Goal: Information Seeking & Learning: Get advice/opinions

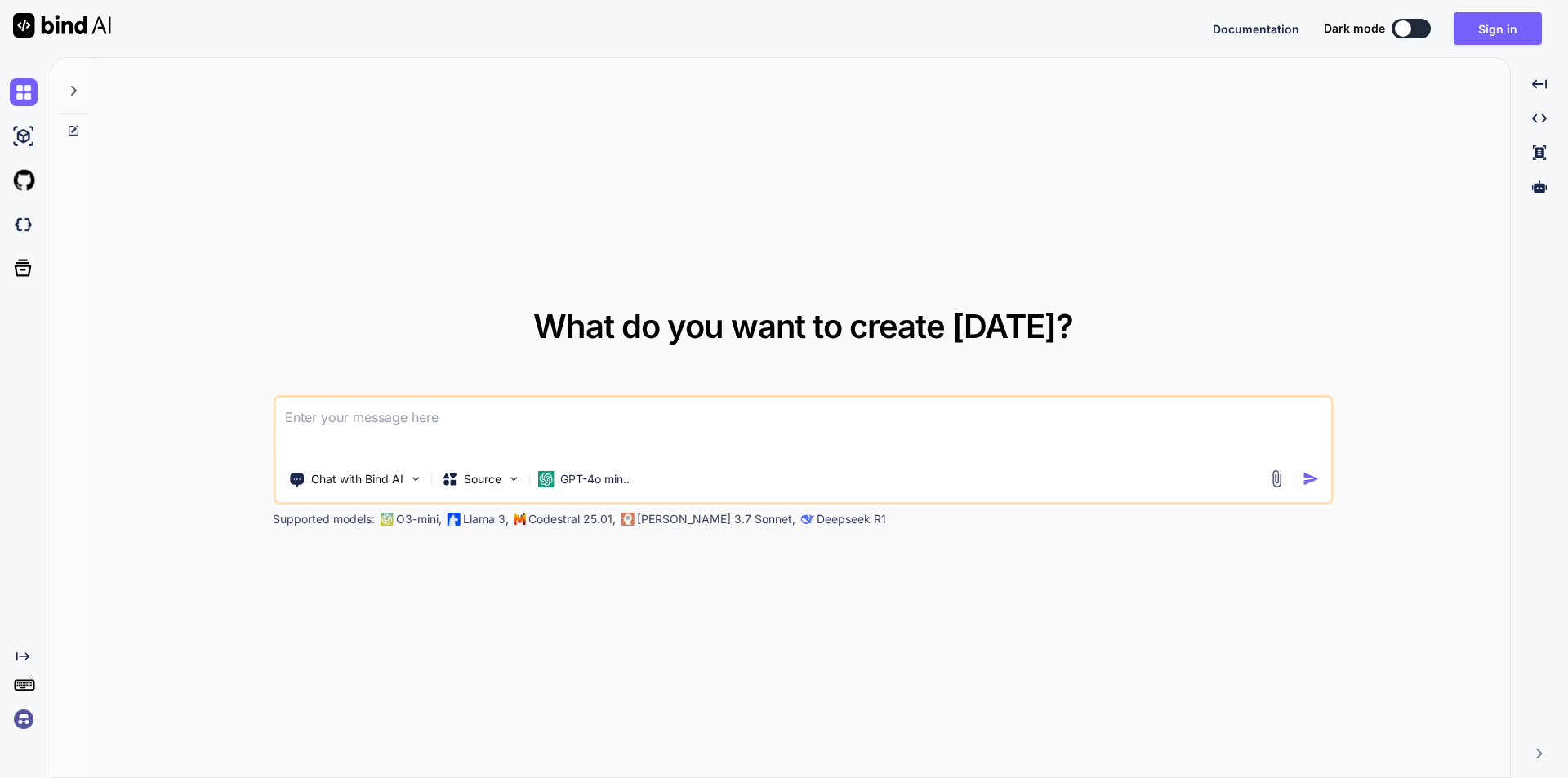
click at [453, 419] on textarea at bounding box center [803, 428] width 1056 height 60
click at [1494, 25] on button "Sign in" at bounding box center [1497, 28] width 88 height 33
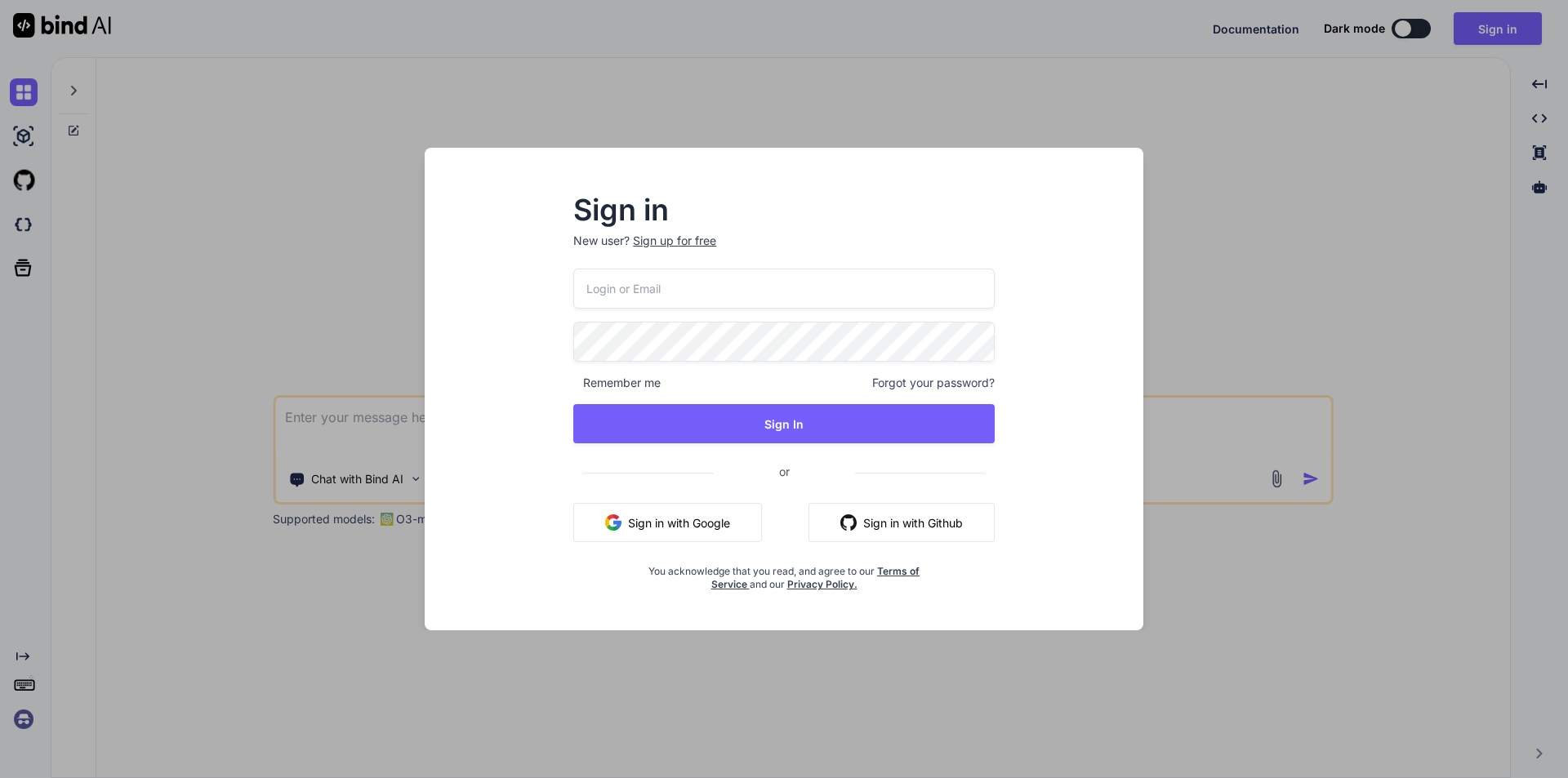
click at [759, 301] on input "email" at bounding box center [784, 288] width 421 height 40
type input "[EMAIL_ADDRESS][DOMAIN_NAME]"
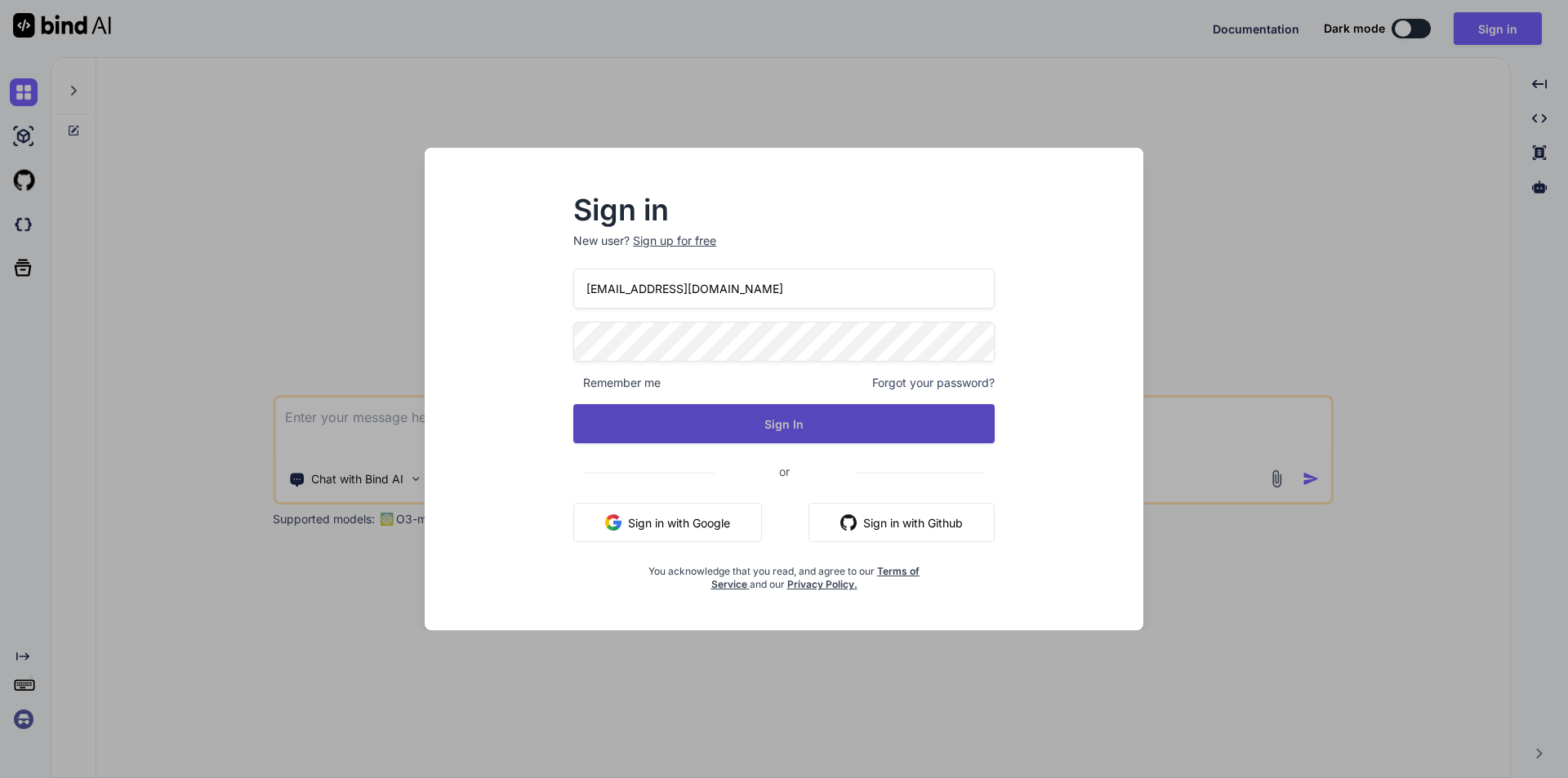
click at [783, 433] on button "Sign In" at bounding box center [784, 423] width 421 height 40
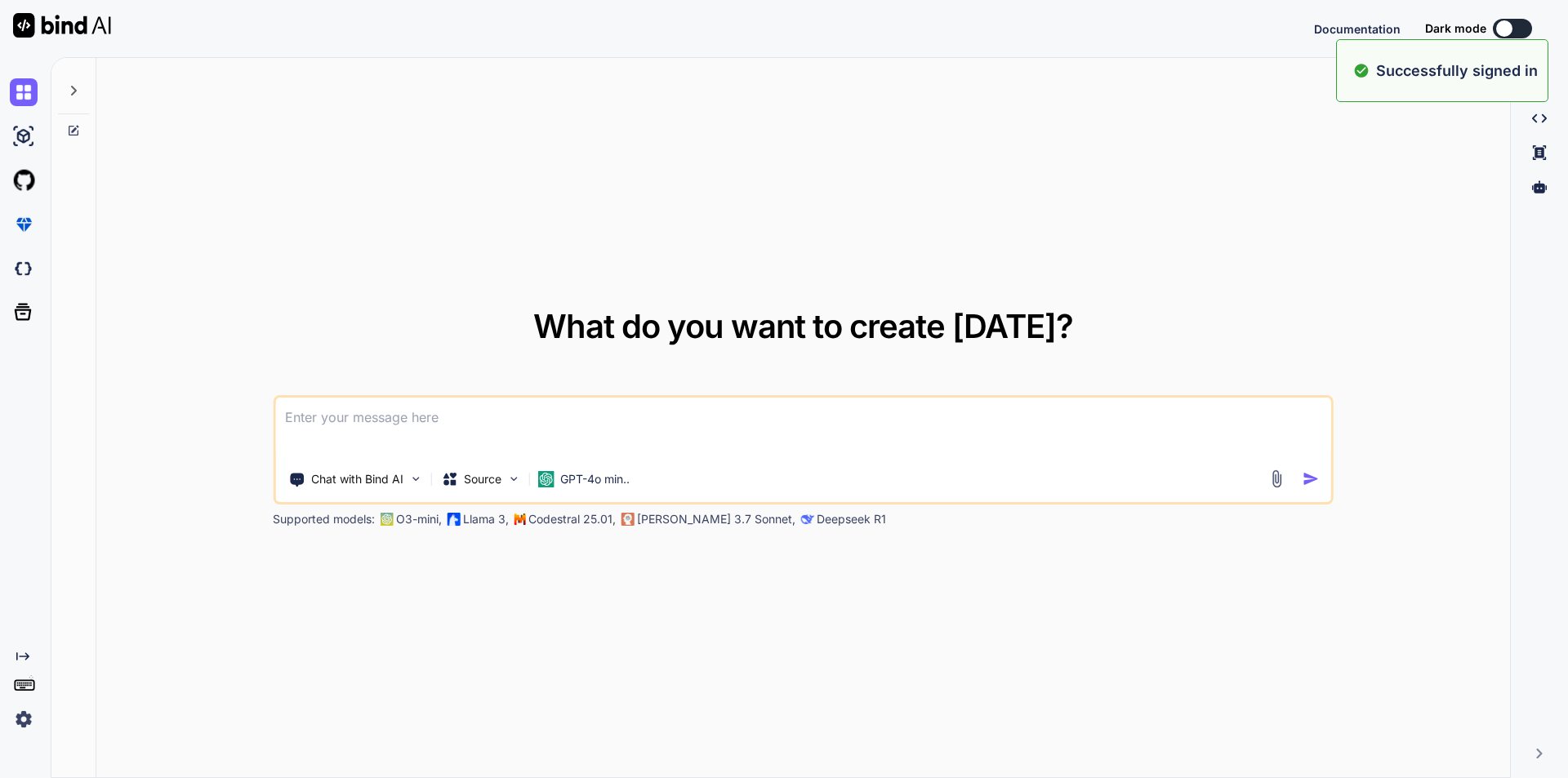
click at [526, 423] on textarea at bounding box center [803, 428] width 1056 height 60
type textarea "x"
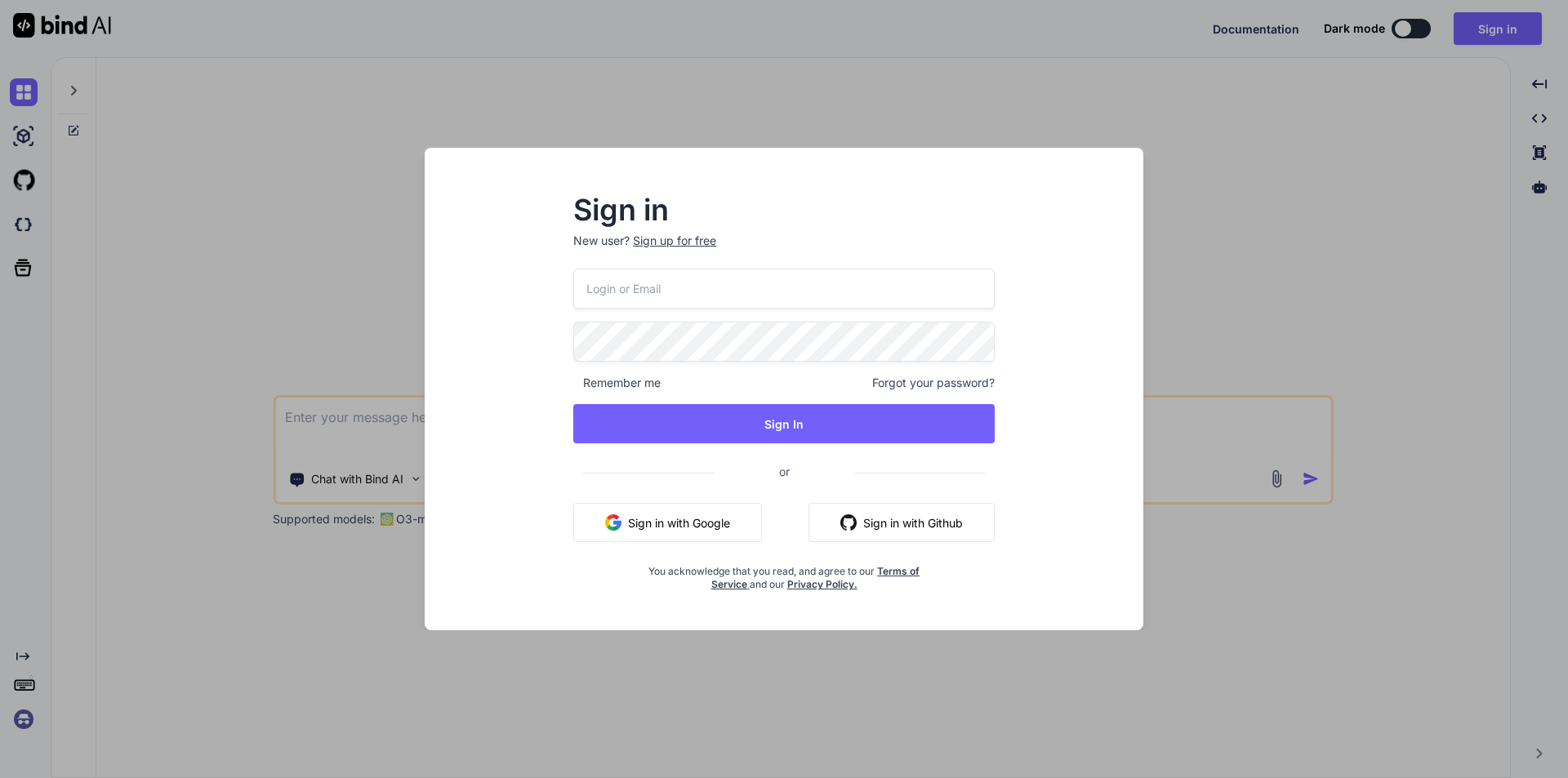
click at [1247, 274] on div "Sign in New user? Sign up for free Remember me Forgot your password? Sign In or…" at bounding box center [784, 389] width 1568 height 778
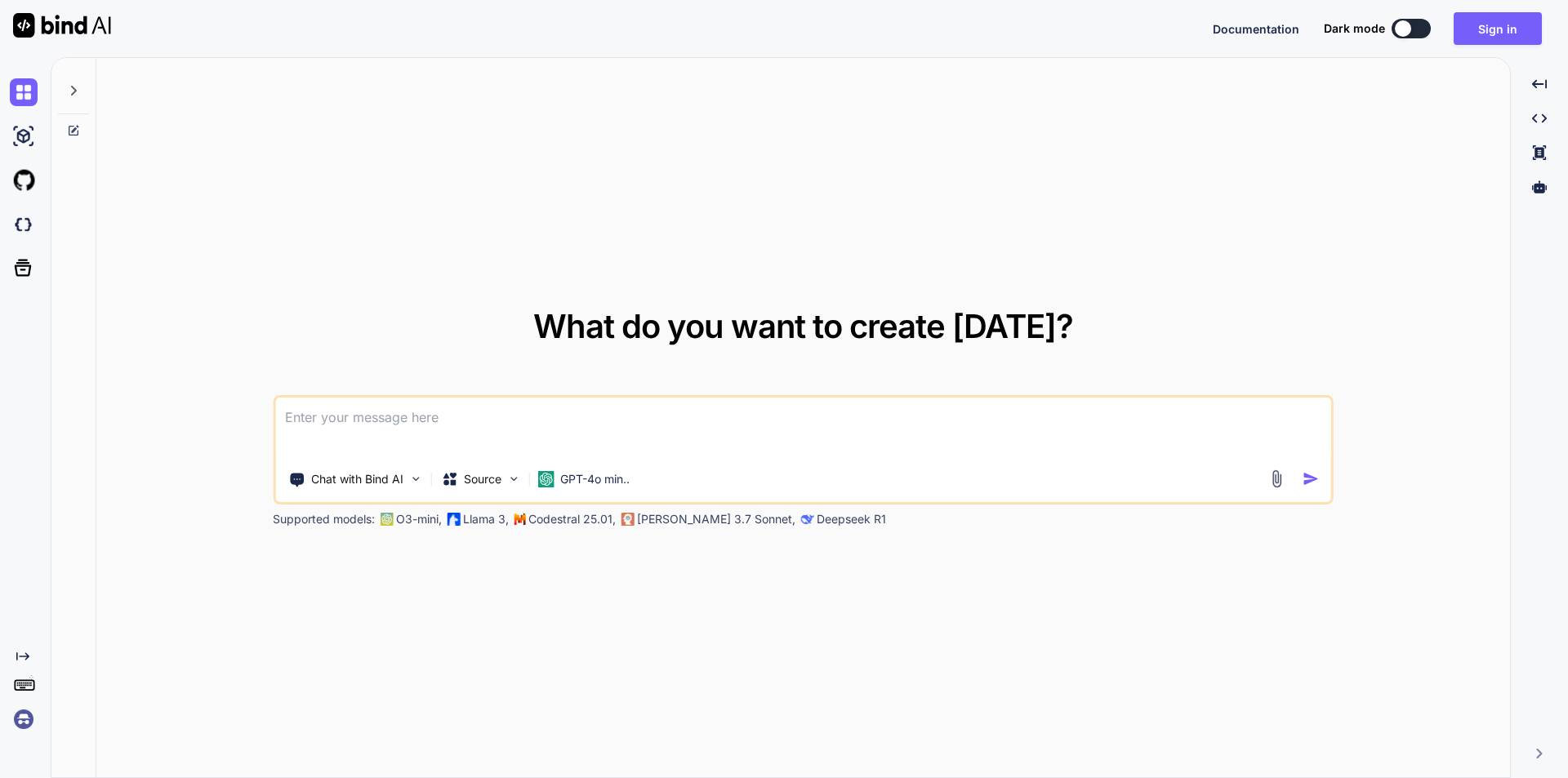
click at [477, 430] on textarea at bounding box center [803, 428] width 1056 height 60
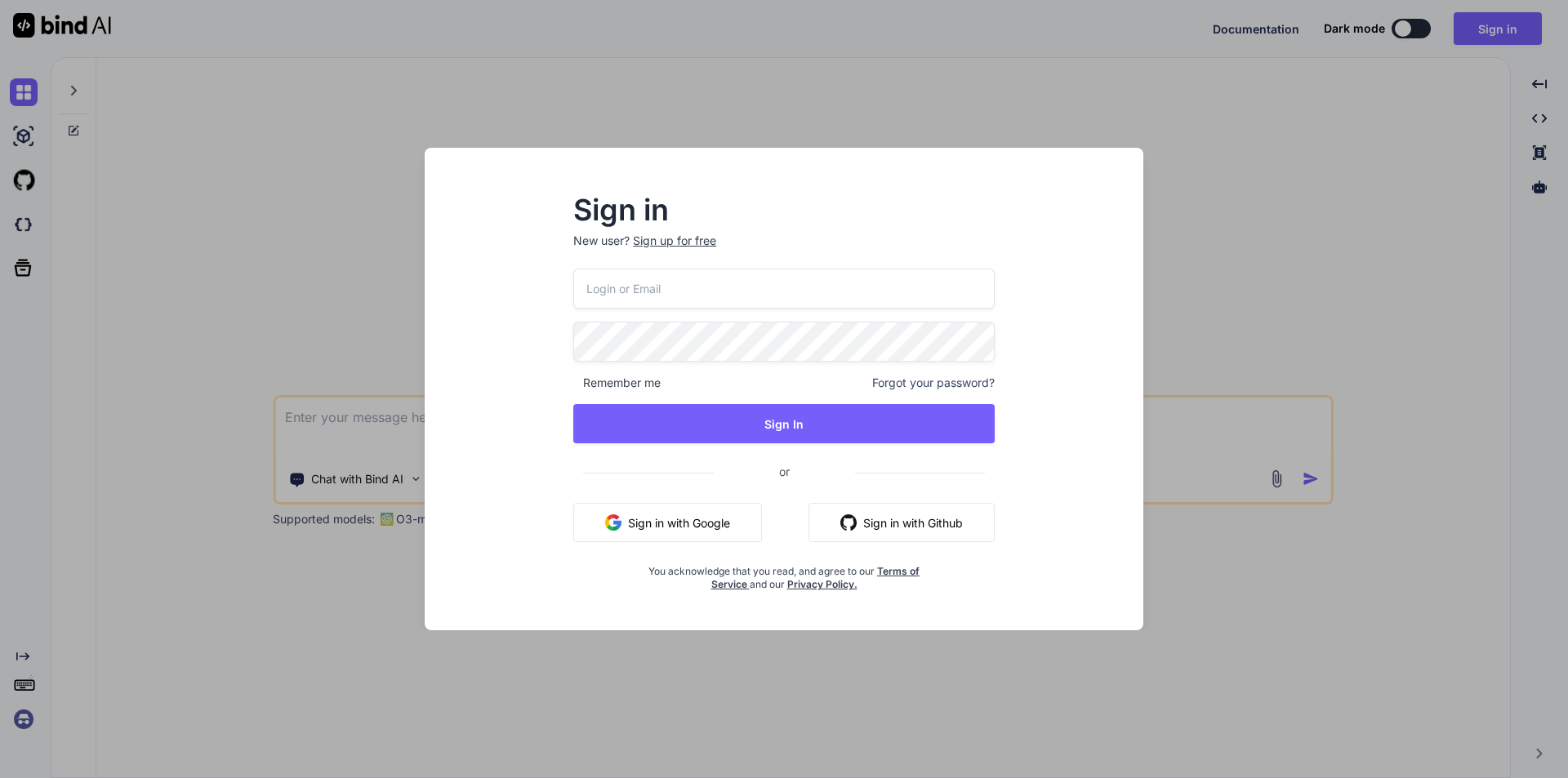
click at [676, 289] on input "email" at bounding box center [784, 288] width 421 height 40
type input "[EMAIL_ADDRESS][DOMAIN_NAME]"
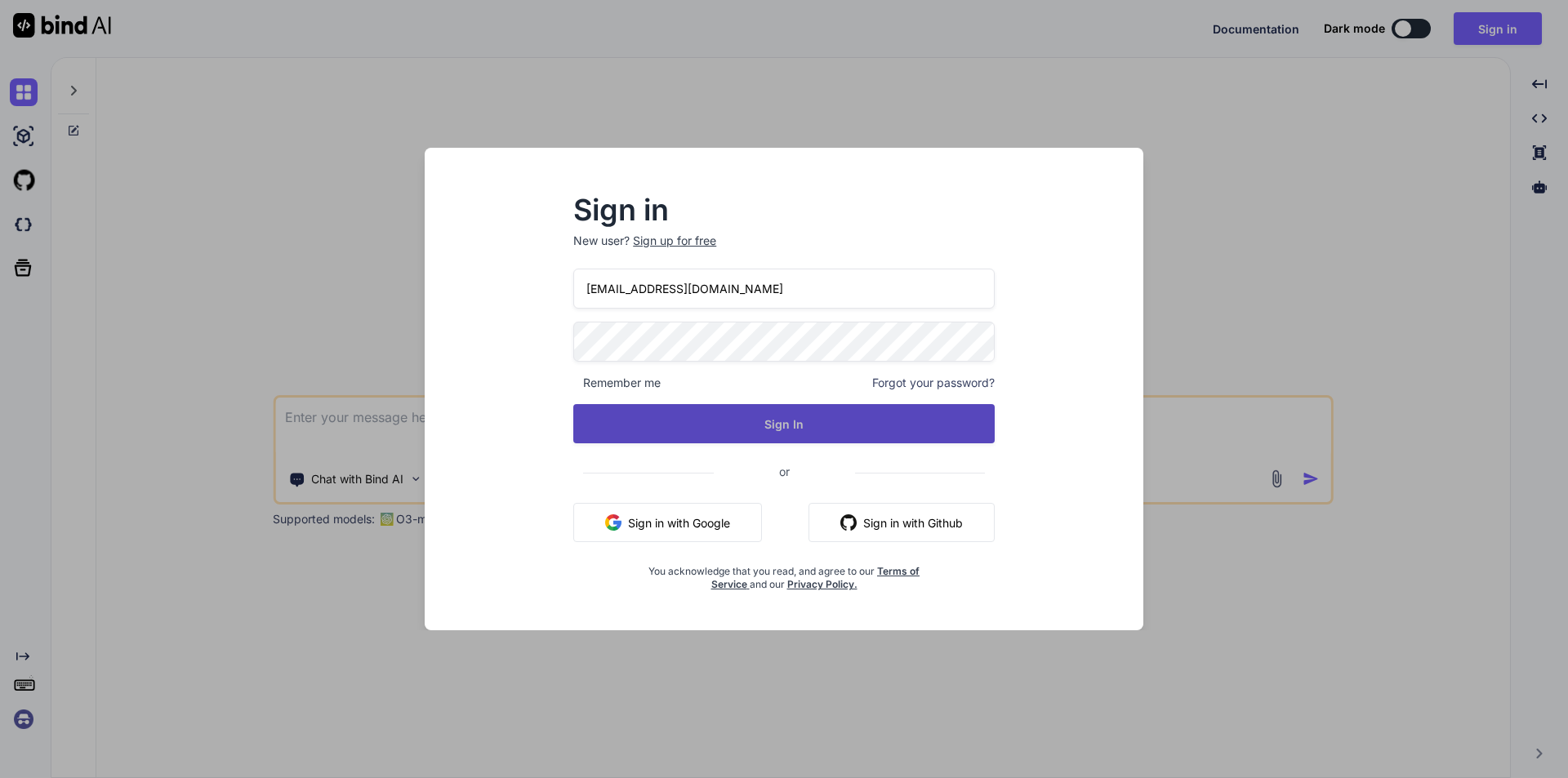
click at [767, 427] on button "Sign In" at bounding box center [784, 423] width 421 height 40
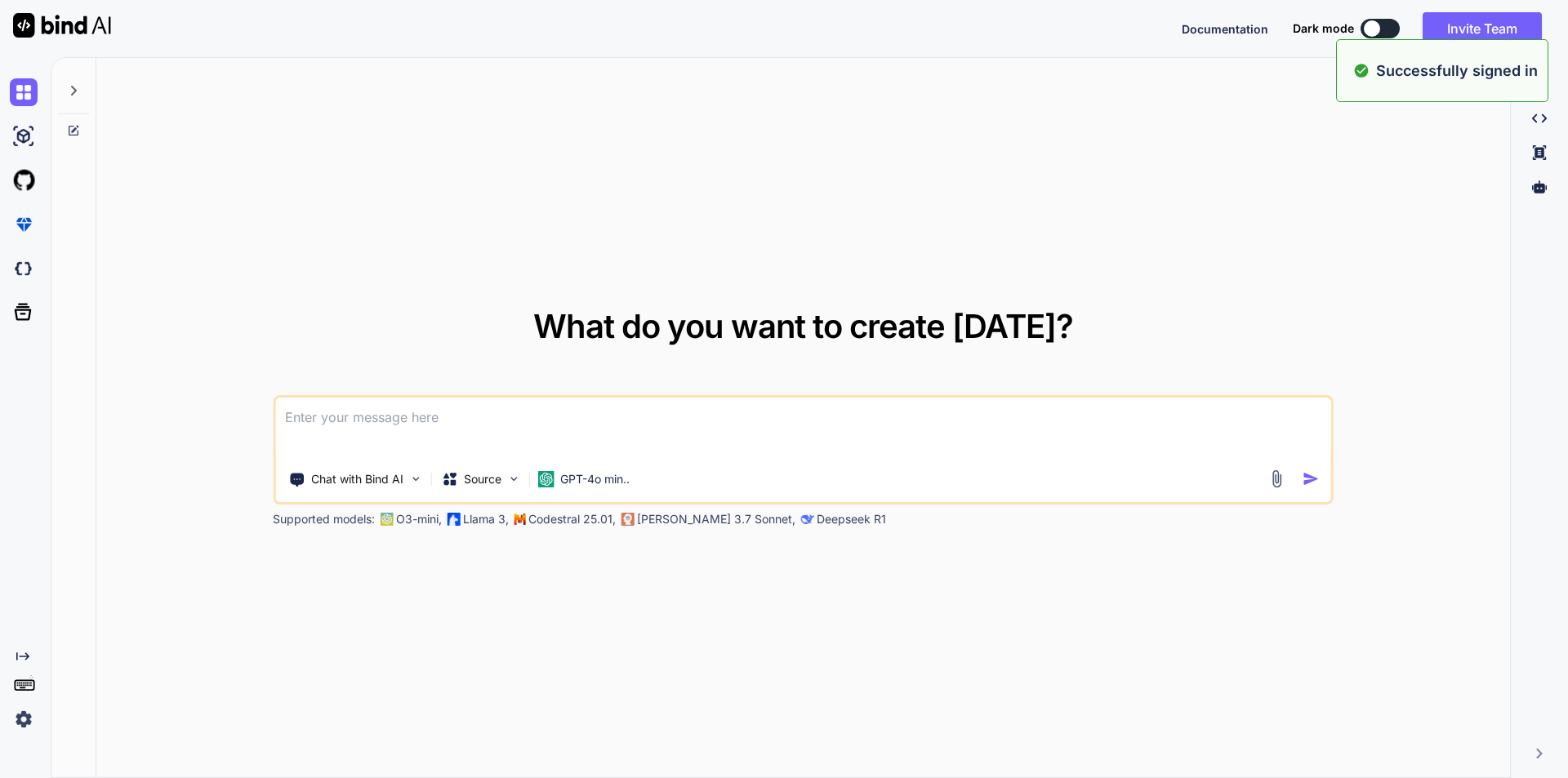
type textarea "x"
click at [544, 428] on textarea at bounding box center [803, 428] width 1056 height 60
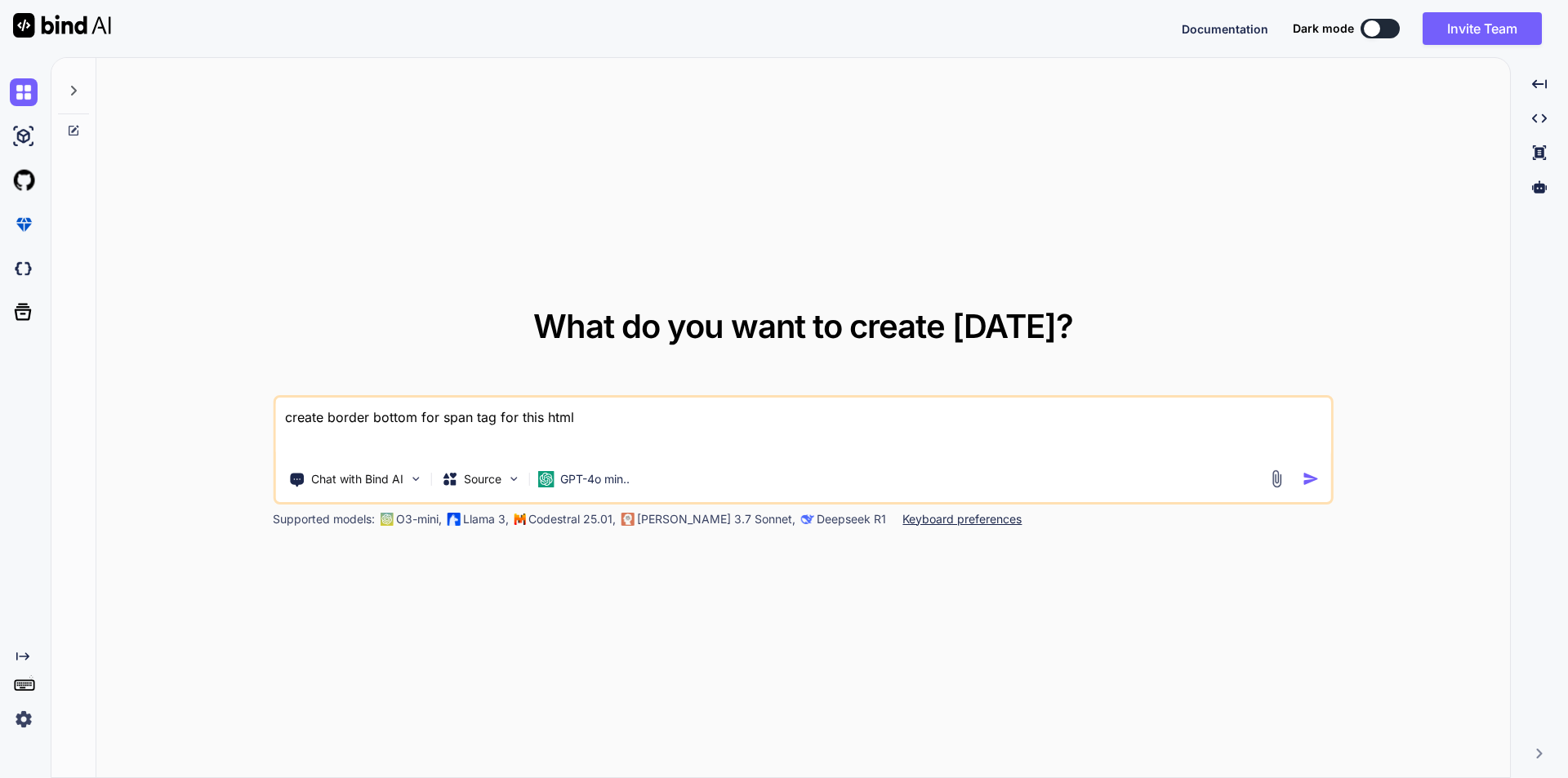
paste textarea "<div class="row g-2 g-lg-3"> <div class="col-3"> <label>Room:</label> <span cla…"
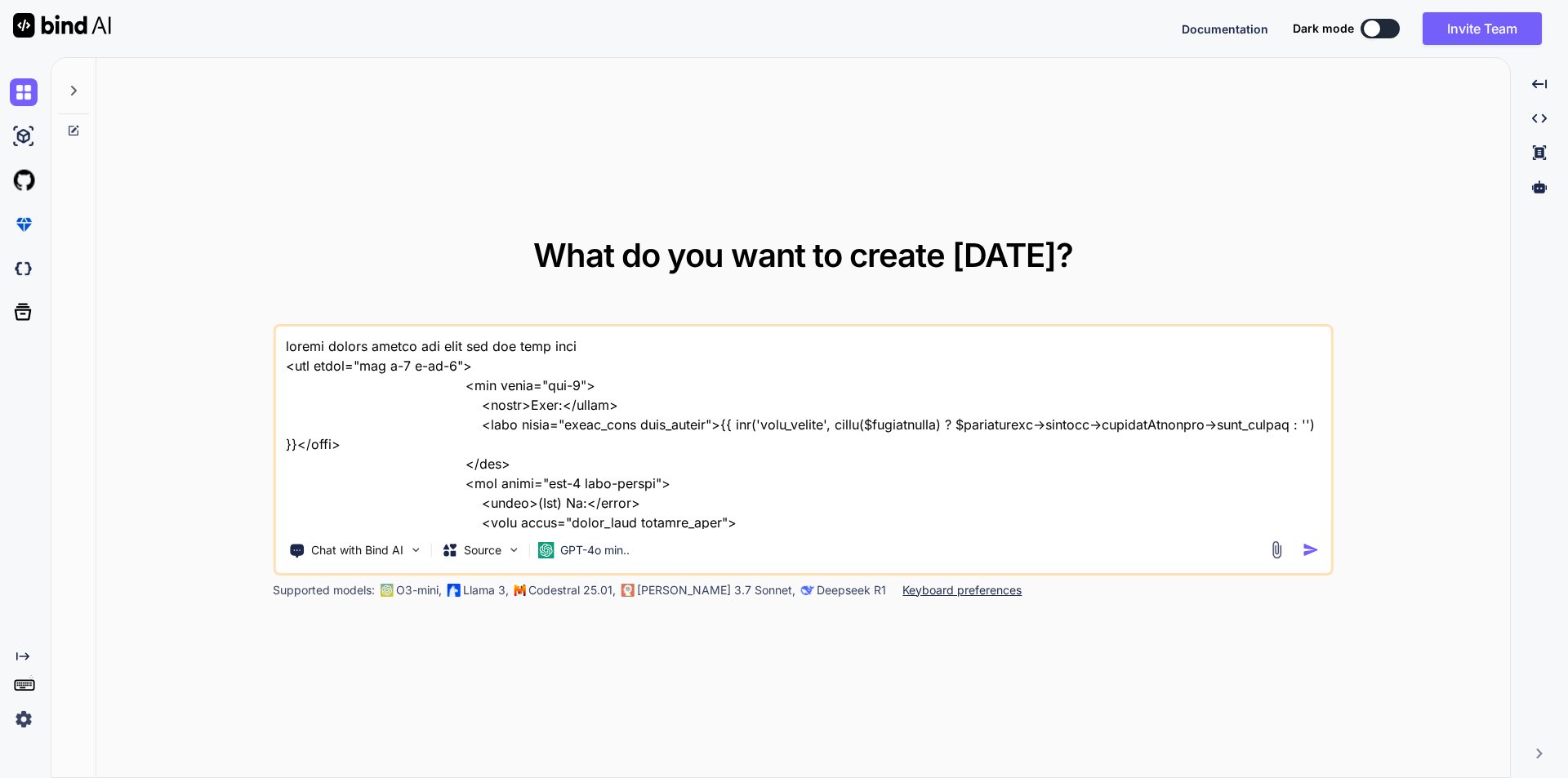
click at [500, 345] on textarea at bounding box center [803, 427] width 1056 height 202
type textarea "create border bottom for span tag WITH FULL-WIDTH for this html <div class="row…"
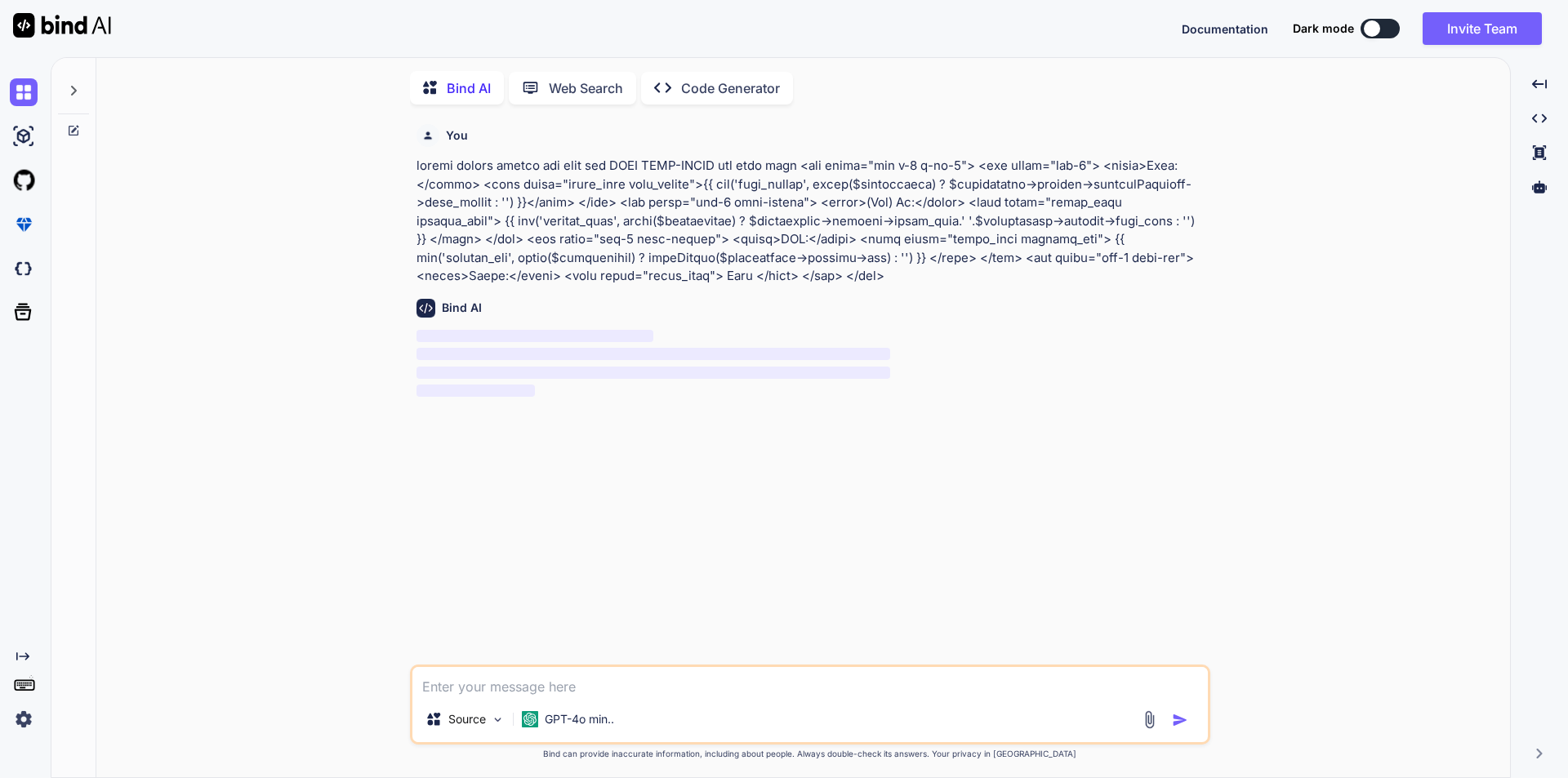
scroll to position [7, 0]
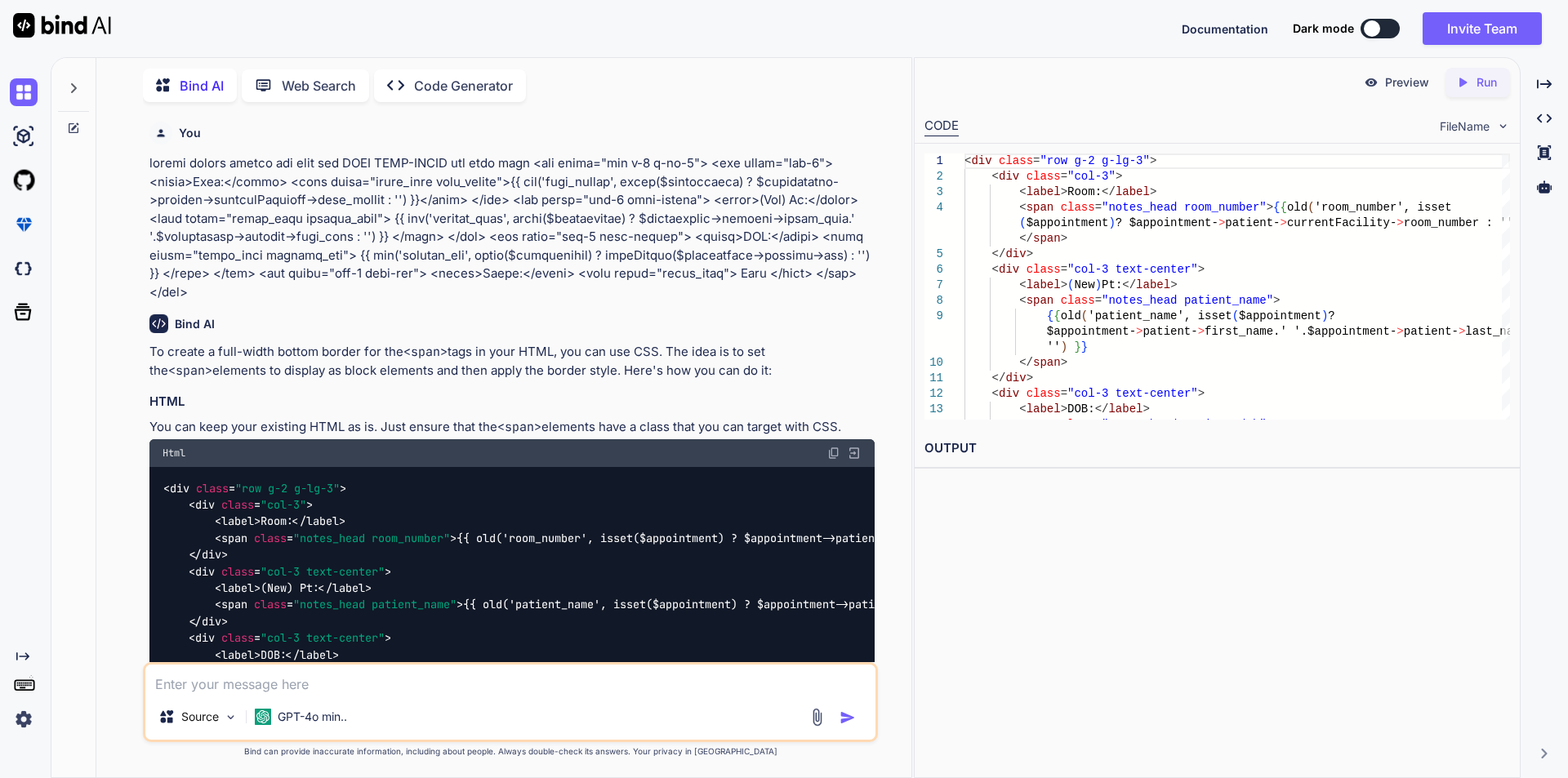
click at [827, 387] on div "To create a full-width bottom border for the <span> tags in your HTML, you can …" at bounding box center [512, 773] width 725 height 861
click at [1185, 355] on div "< div class = "row g-2 g-lg-3" > < div class = "col-3" > < label > Room: </ lab…" at bounding box center [1237, 378] width 546 height 450
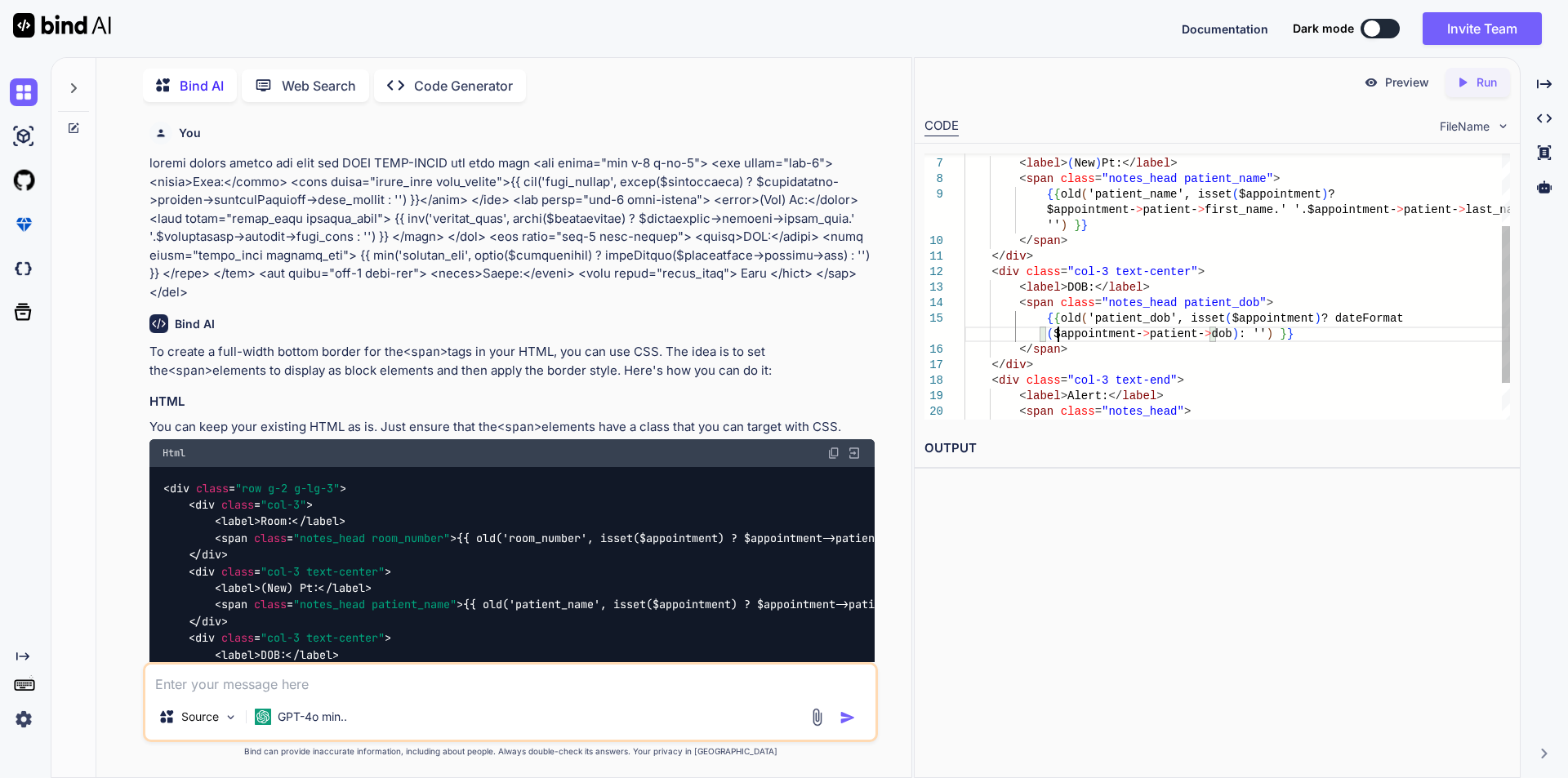
type textarea "</span> </div> <div class="col-3 text-end"> <label>Alert:</label> <span class="…"
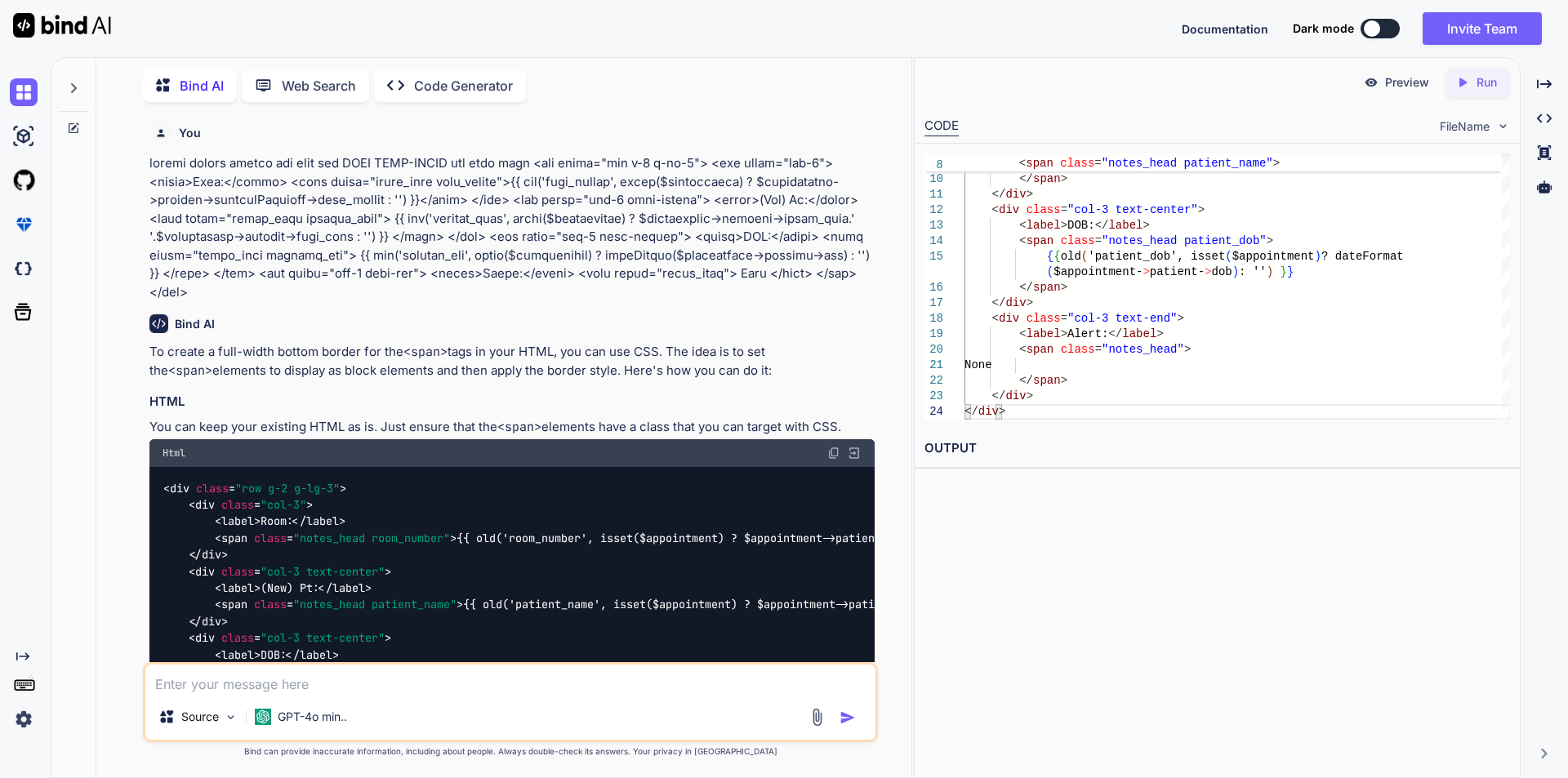
click at [516, 563] on div "< div class = "row g-2 g-lg-3" > < div class = "col-3" > < label > Room: </ lab…" at bounding box center [512, 629] width 725 height 325
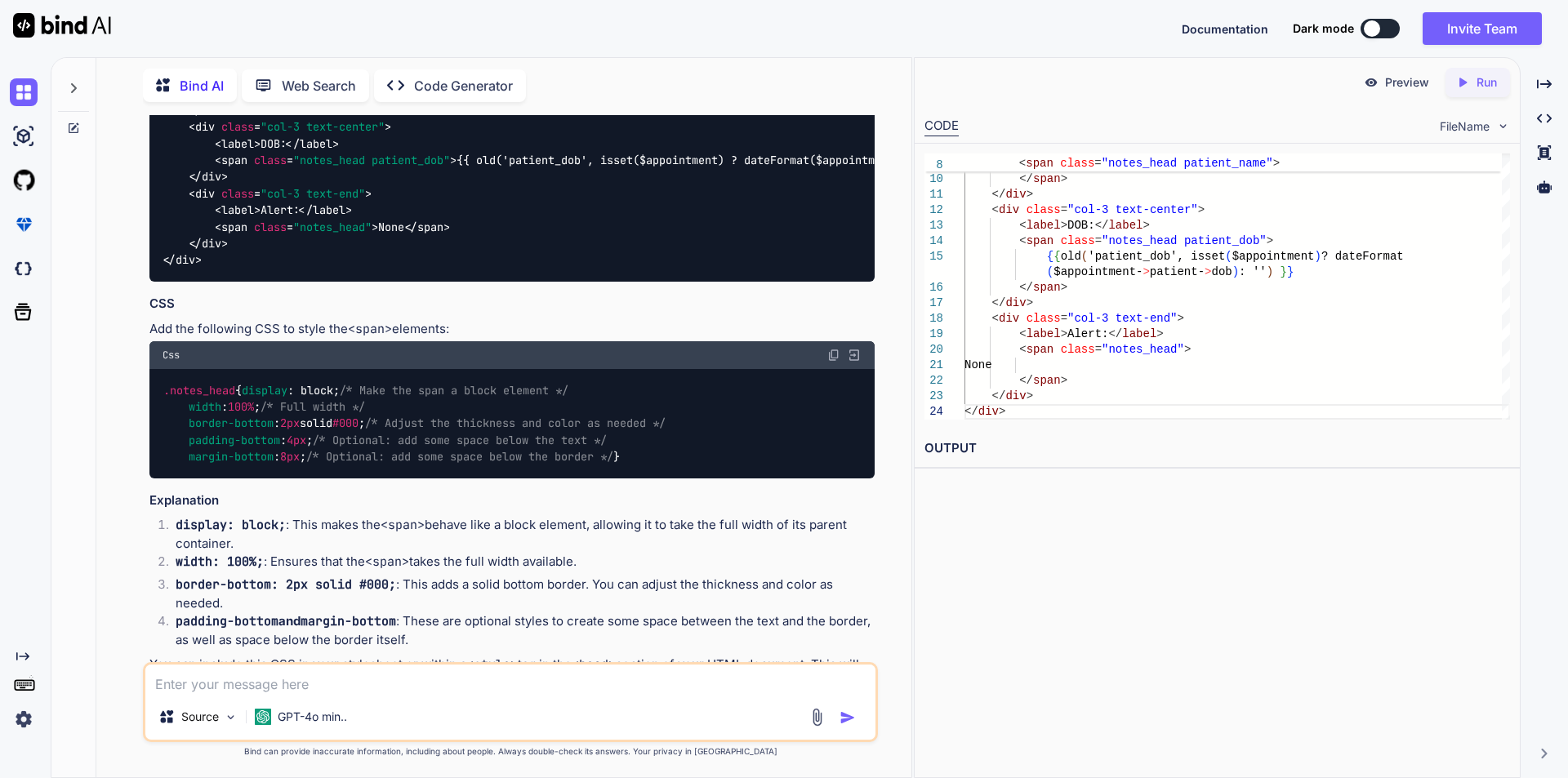
scroll to position [588, 0]
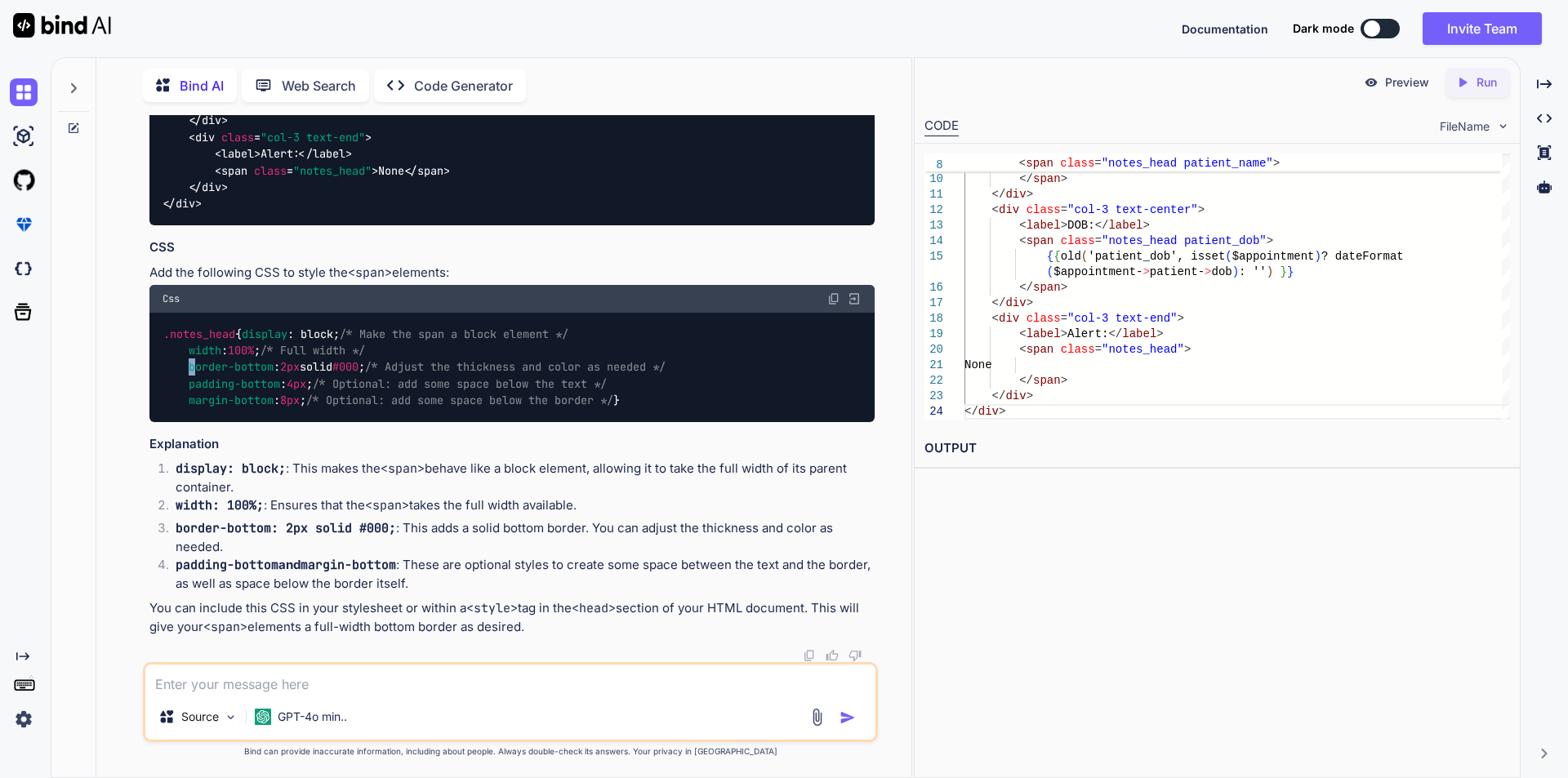
drag, startPoint x: 190, startPoint y: 472, endPoint x: 197, endPoint y: 480, distance: 10.6
click at [197, 374] on span "border-bottom" at bounding box center [231, 367] width 85 height 15
drag, startPoint x: 164, startPoint y: 429, endPoint x: 191, endPoint y: 517, distance: 92.0
click at [191, 422] on div ".notes_head { display : block; /* Make the span a block element */ width : 100%…" at bounding box center [512, 367] width 725 height 109
copy code ".notes_head { display : block; /* Make the span a block element */ width : 100%…"
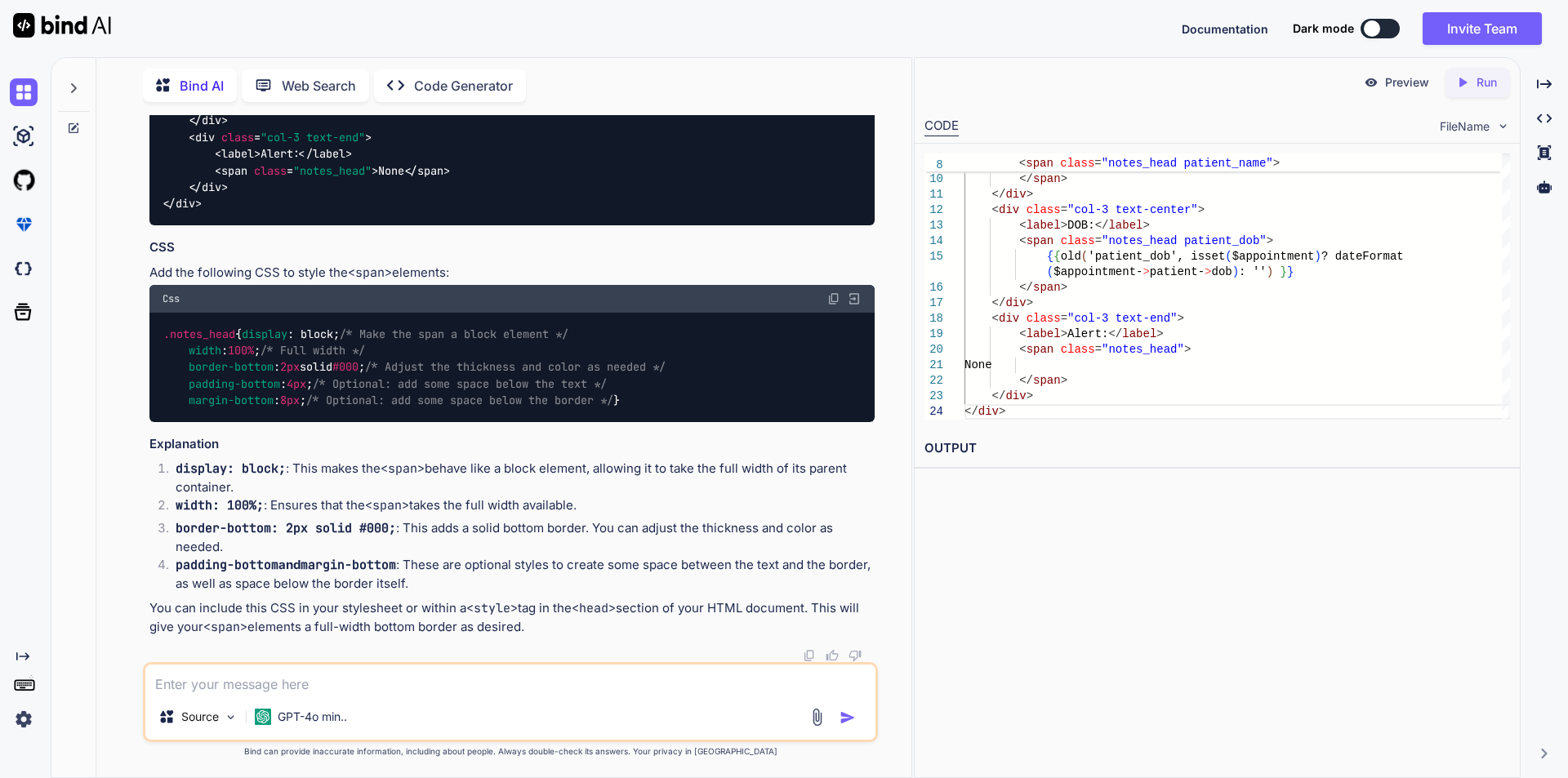
click at [282, 683] on textarea at bounding box center [511, 679] width 730 height 29
